Goal: Information Seeking & Learning: Learn about a topic

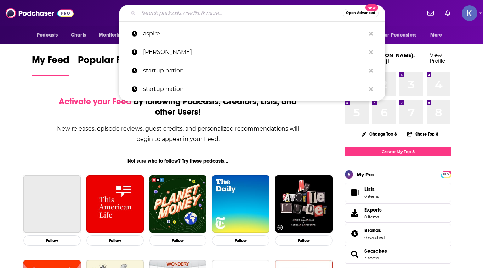
click at [159, 13] on input "Search podcasts, credits, & more..." at bounding box center [241, 12] width 204 height 11
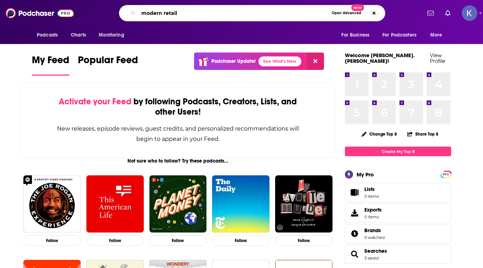
type input "modern retail"
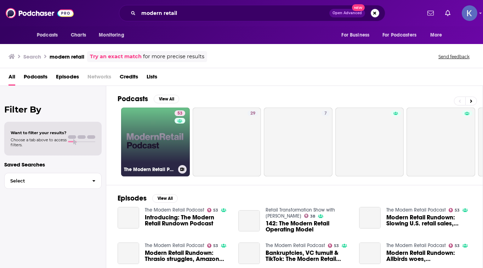
click at [156, 141] on link "53 The Modern Retail Podcast" at bounding box center [155, 141] width 69 height 69
